Goal: Subscribe to service/newsletter

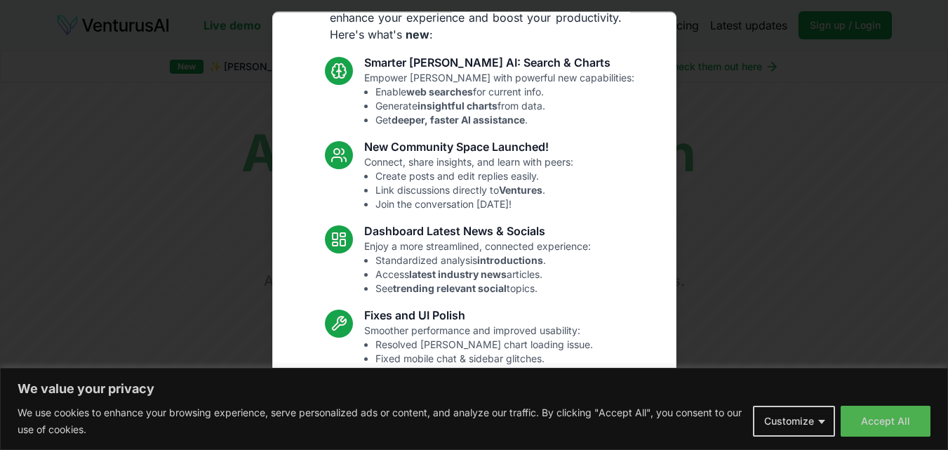
scroll to position [135, 0]
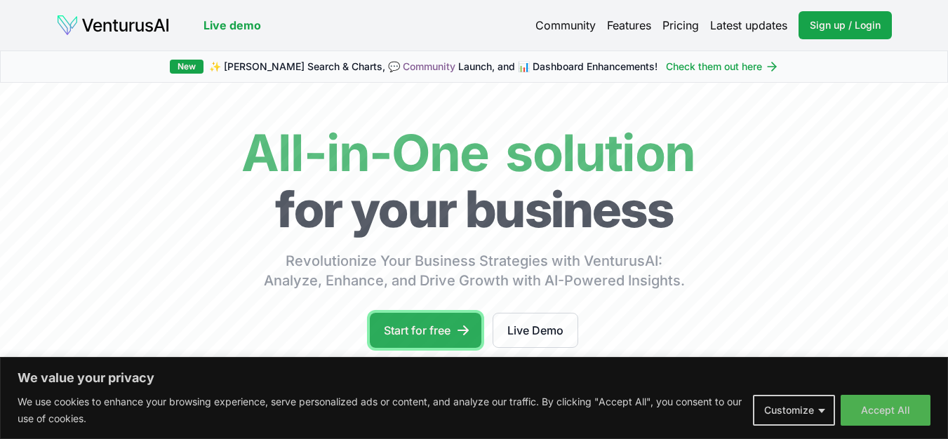
click at [446, 332] on link "Start for free" at bounding box center [426, 330] width 112 height 35
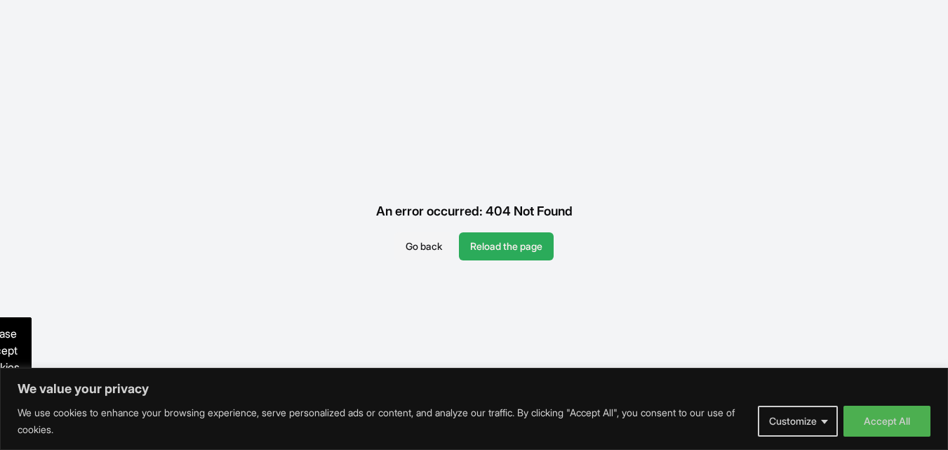
click at [512, 232] on button "Reload the page" at bounding box center [506, 246] width 95 height 28
click at [496, 251] on button "Reload the page" at bounding box center [506, 246] width 95 height 28
